Goal: Task Accomplishment & Management: Use online tool/utility

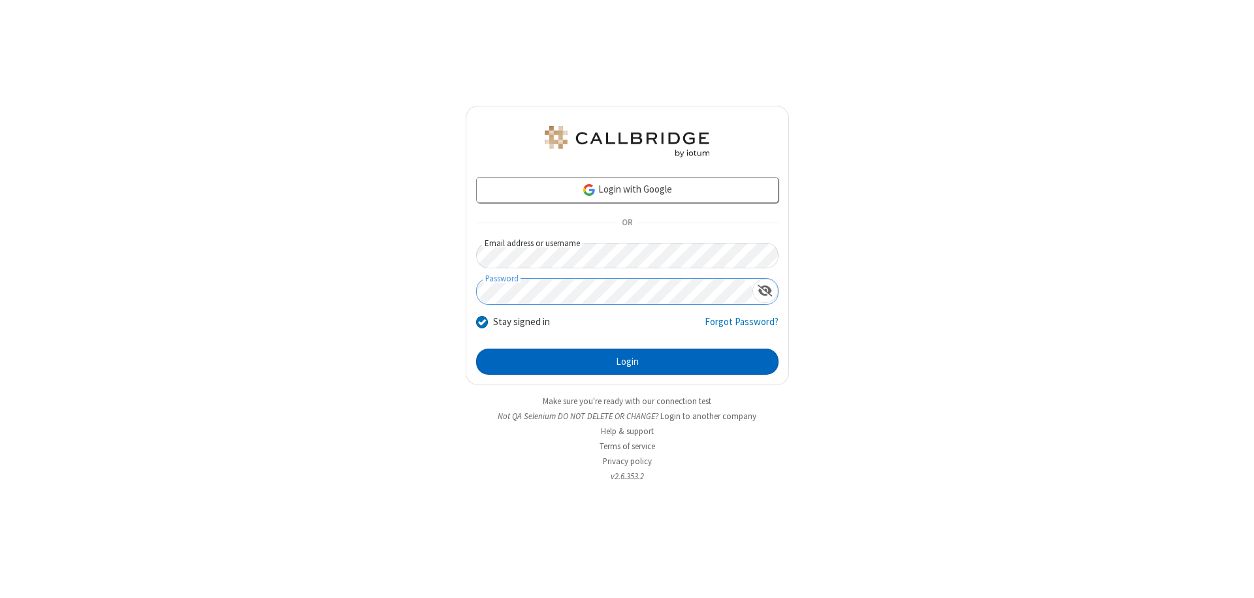
click at [627, 362] on button "Login" at bounding box center [627, 362] width 302 height 26
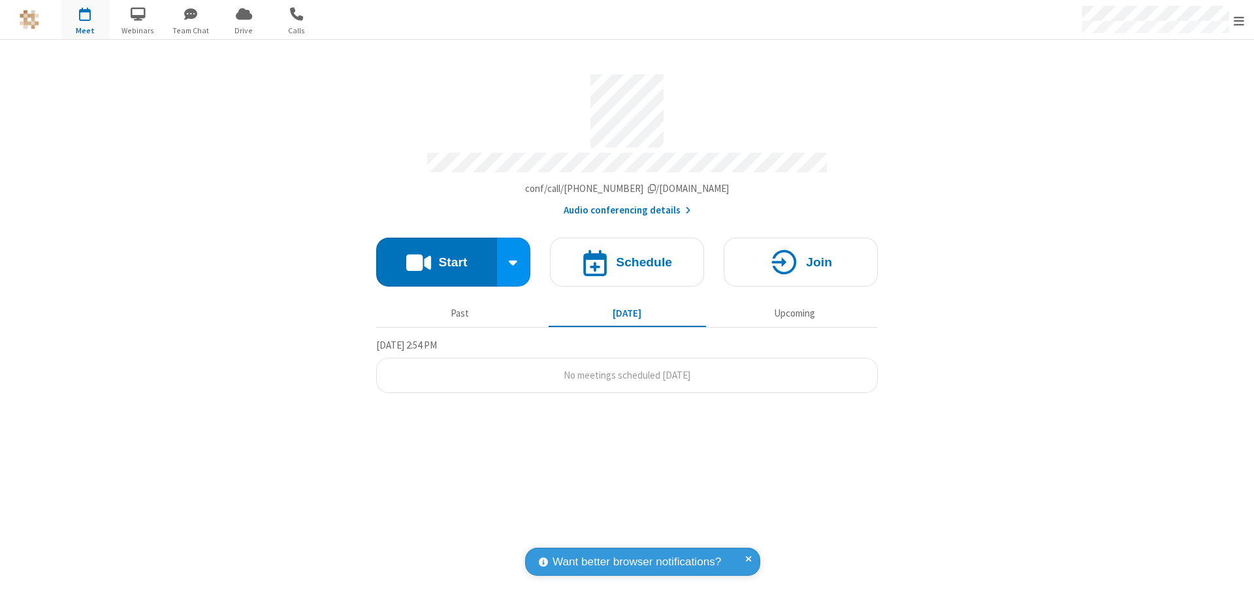
click at [436, 256] on button "Start" at bounding box center [436, 262] width 121 height 49
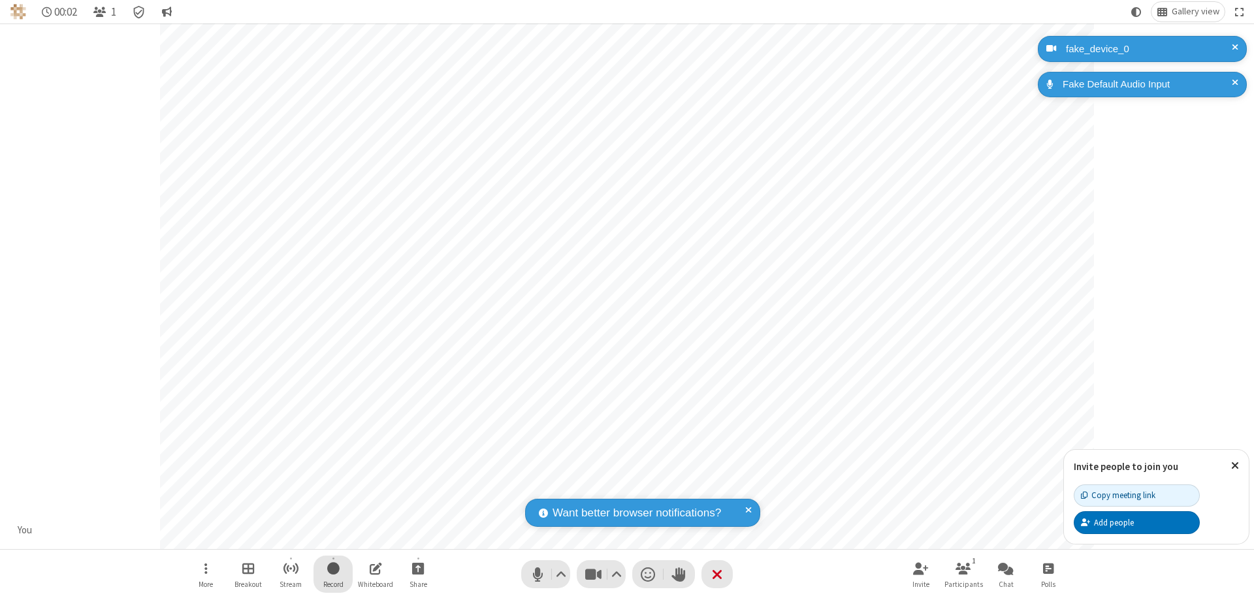
click at [333, 574] on span "Start recording" at bounding box center [333, 568] width 12 height 16
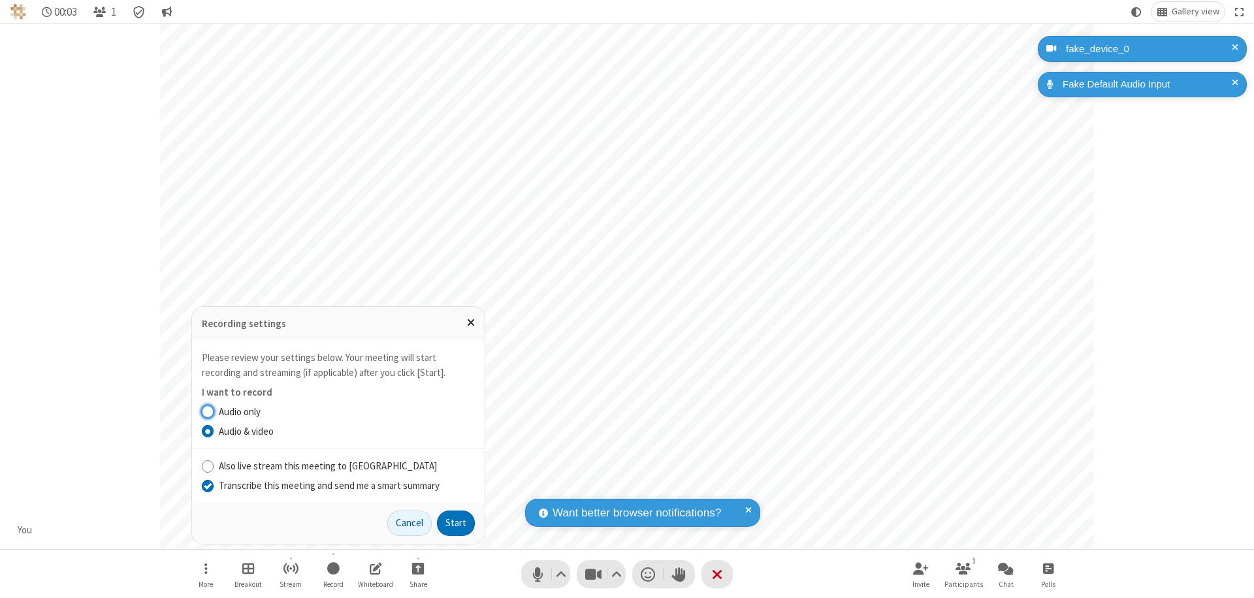
click at [207, 485] on input "Transcribe this meeting and send me a smart summary" at bounding box center [208, 486] width 12 height 14
click at [456, 523] on button "Start" at bounding box center [456, 524] width 38 height 26
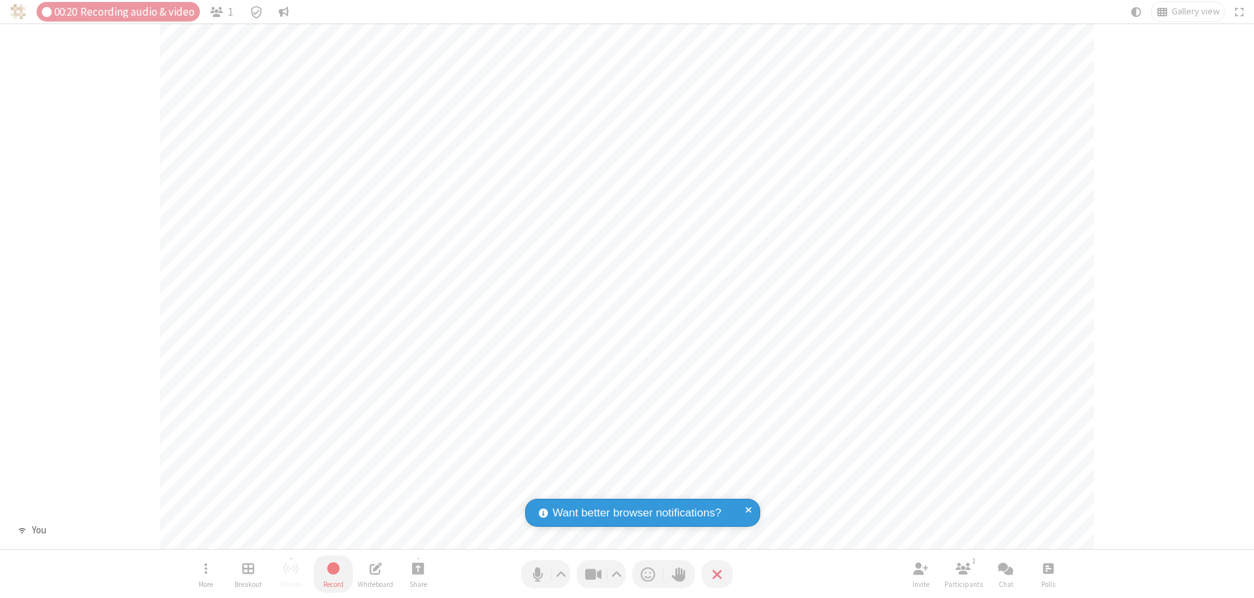
click at [333, 574] on span "Stop recording" at bounding box center [332, 568] width 15 height 16
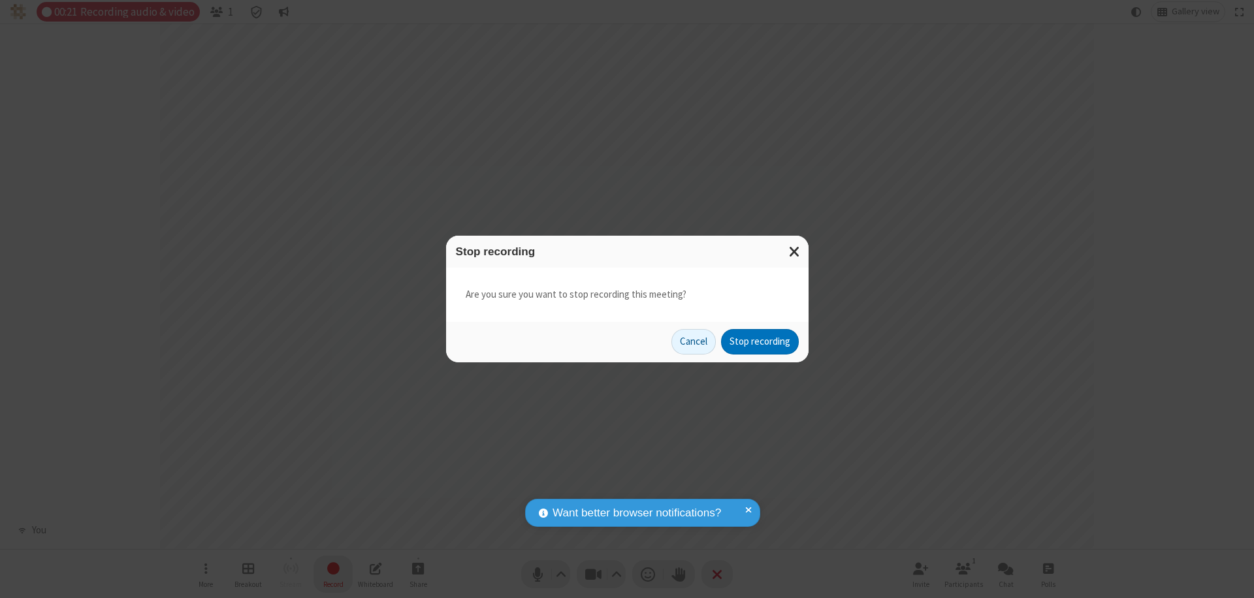
click at [759, 341] on button "Stop recording" at bounding box center [760, 342] width 78 height 26
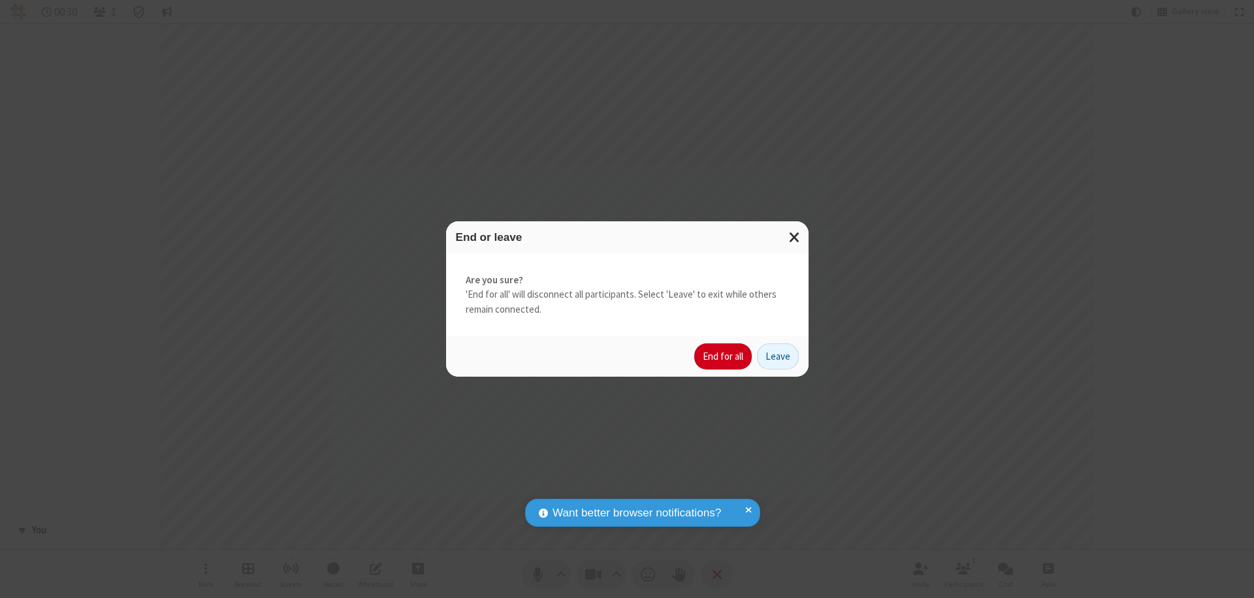
click at [723, 356] on button "End for all" at bounding box center [722, 356] width 57 height 26
